Goal: Find specific page/section: Find specific page/section

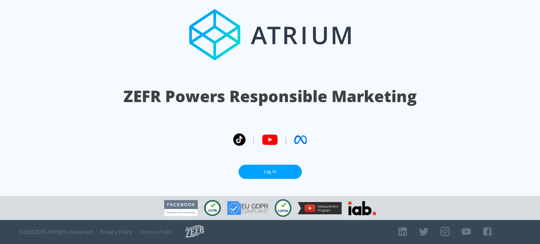
click at [268, 172] on link "Log In" at bounding box center [269, 172] width 63 height 14
click at [275, 165] on link "Log In" at bounding box center [269, 172] width 63 height 14
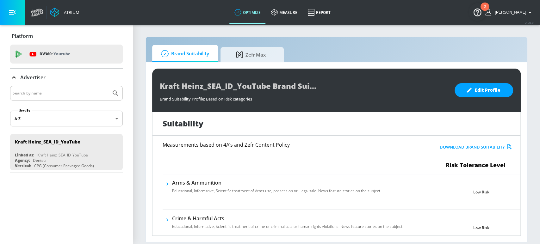
click at [477, 13] on img "Open Resource Center, 2 new notifications" at bounding box center [477, 12] width 18 height 18
click at [480, 15] on img "Open Resource Center, 1 new notification" at bounding box center [477, 12] width 18 height 18
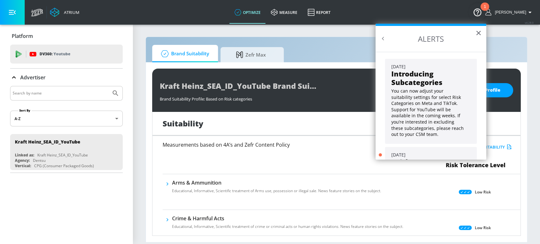
click at [480, 15] on img "Open Resource Center, 1 new notification" at bounding box center [477, 12] width 18 height 18
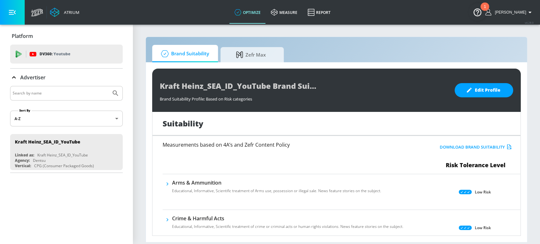
click at [56, 117] on body "Atrium optimize measure Report optimize measure Report v 4.28.0 Julian Platform…" at bounding box center [270, 122] width 540 height 244
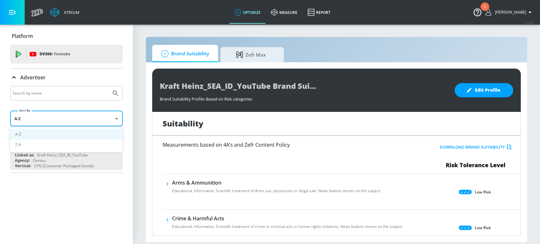
click at [56, 117] on div at bounding box center [270, 122] width 540 height 244
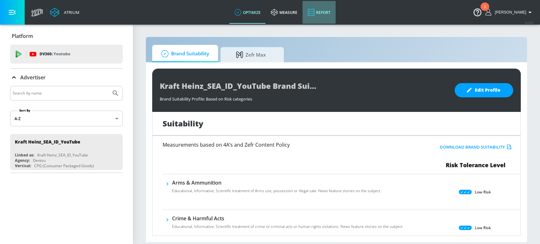
click at [324, 12] on link "Report" at bounding box center [318, 12] width 33 height 23
